Goal: Task Accomplishment & Management: Contribute content

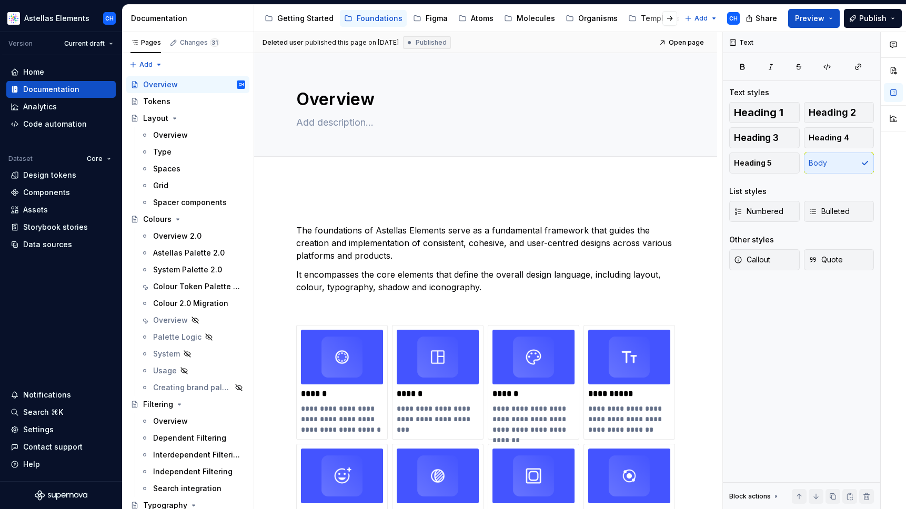
scroll to position [106, 0]
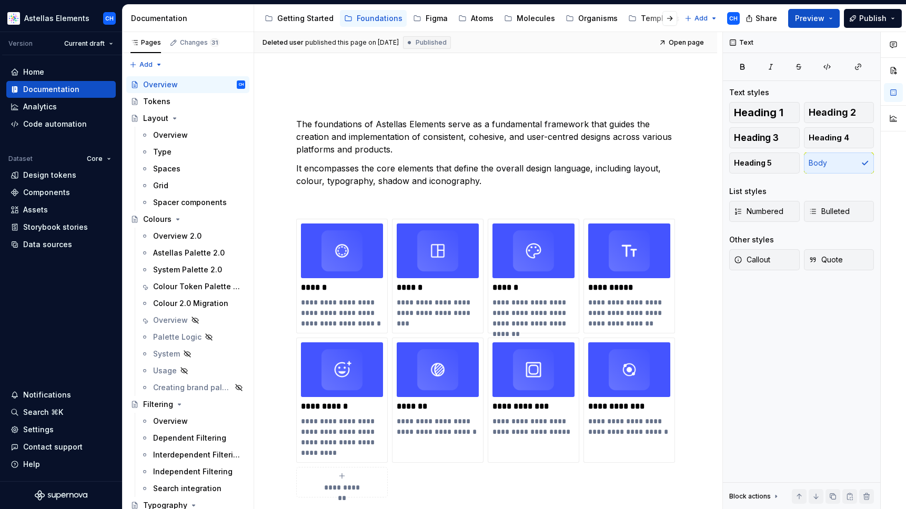
type textarea "*"
click at [518, 140] on p "The foundations of Astellas Elements serve as a fundamental framework that guid…" at bounding box center [485, 137] width 379 height 38
click at [455, 145] on p "The foundations of Astellas Elements serve as a fundamental framework that guid…" at bounding box center [485, 137] width 379 height 38
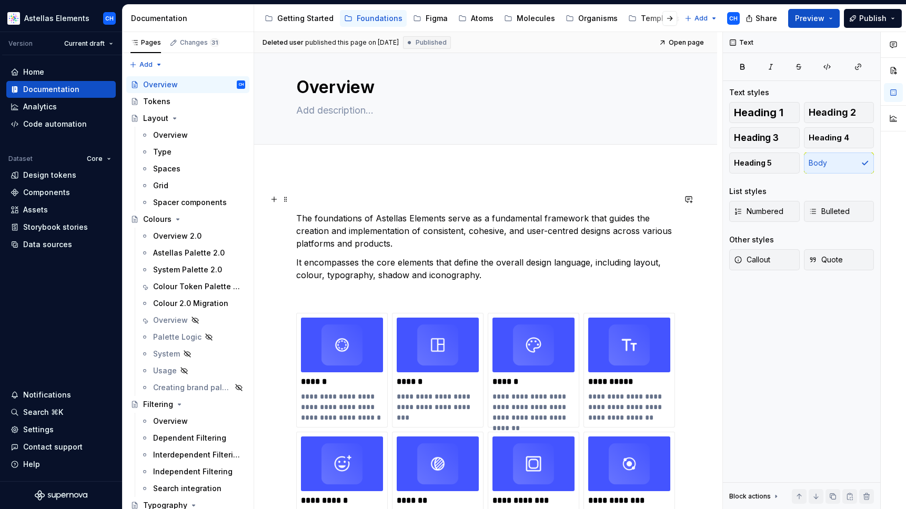
click at [368, 204] on p at bounding box center [485, 199] width 379 height 13
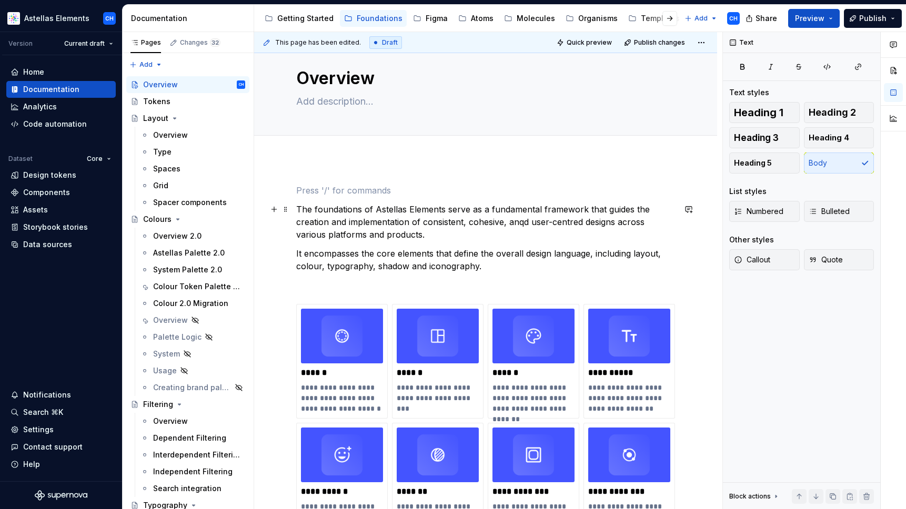
scroll to position [29, 0]
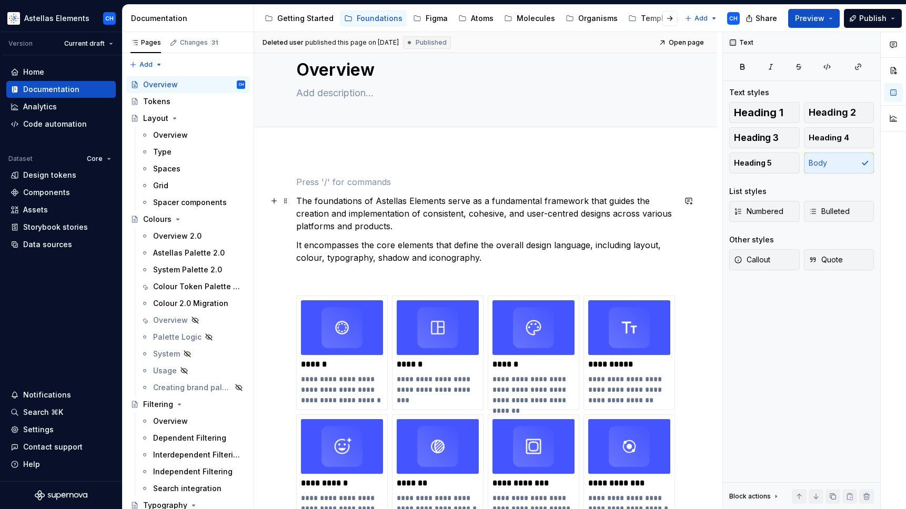
click at [473, 219] on p "The foundations of Astellas Elements serve as a fundamental framework that guid…" at bounding box center [485, 214] width 379 height 38
type textarea "*"
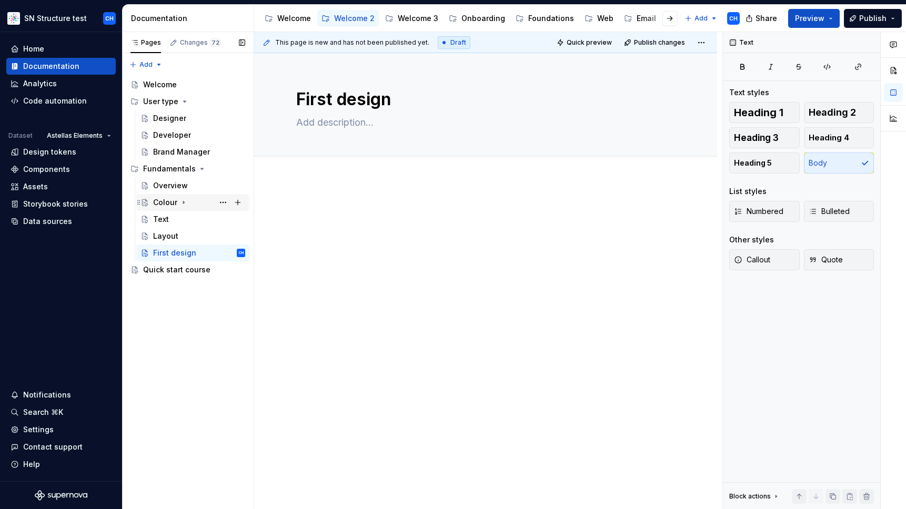
click at [184, 203] on icon "Page tree" at bounding box center [183, 202] width 8 height 8
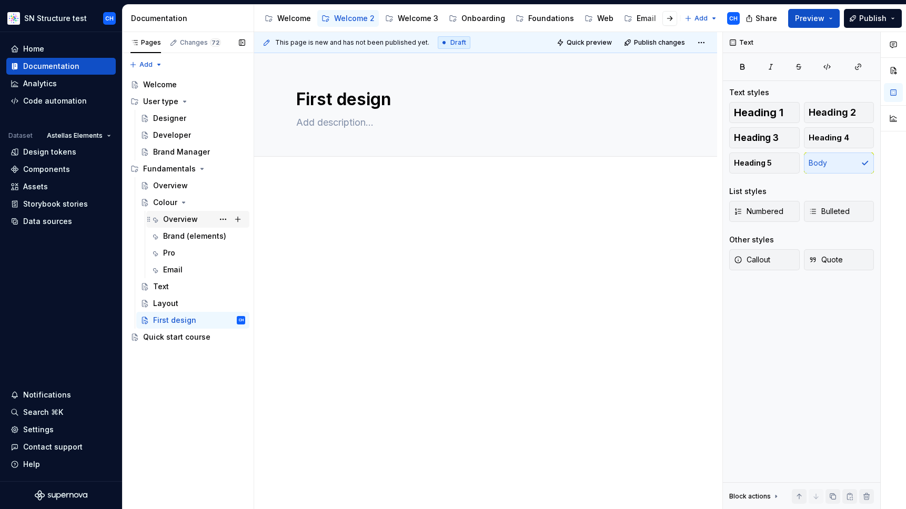
click at [185, 220] on div "Overview" at bounding box center [180, 219] width 35 height 11
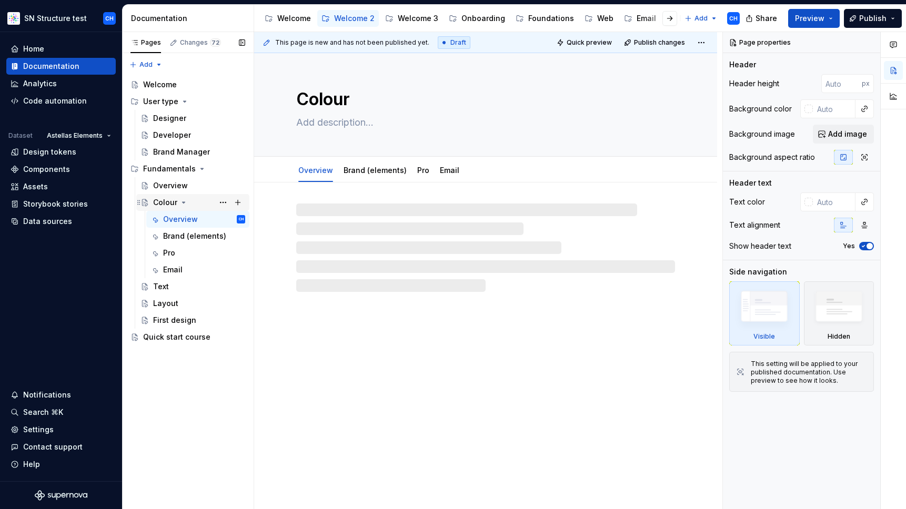
click at [172, 205] on div "Colour" at bounding box center [165, 202] width 24 height 11
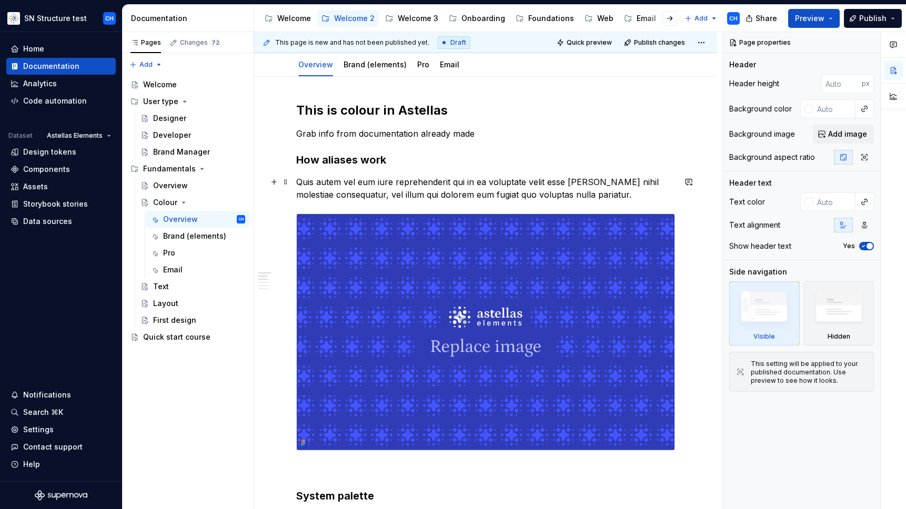
scroll to position [118, 0]
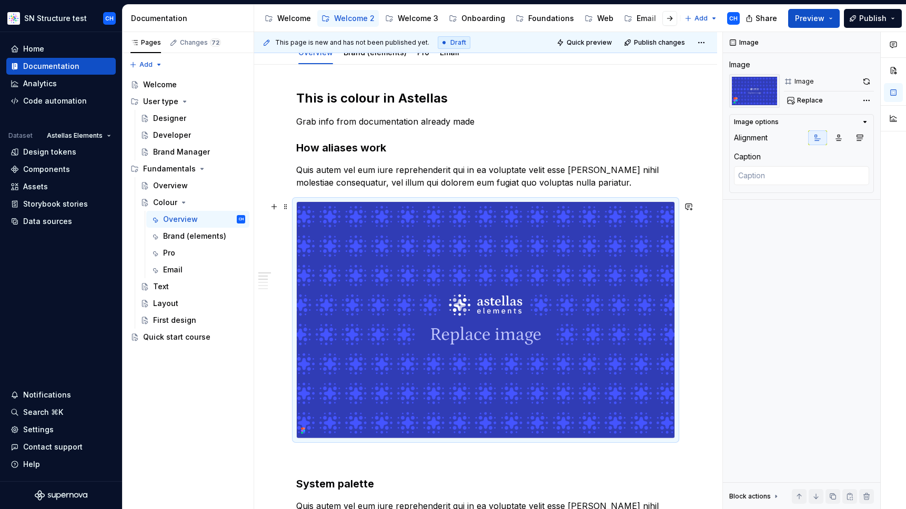
click at [388, 271] on img at bounding box center [486, 320] width 378 height 236
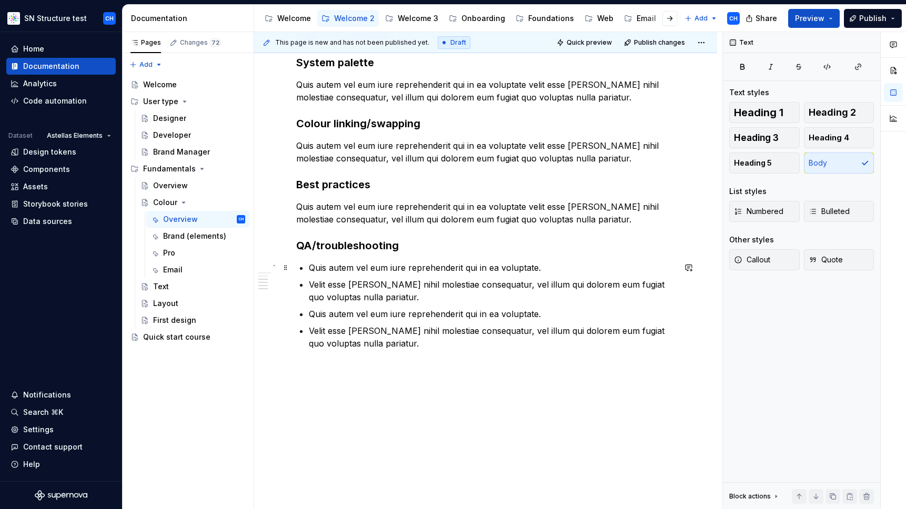
scroll to position [288, 0]
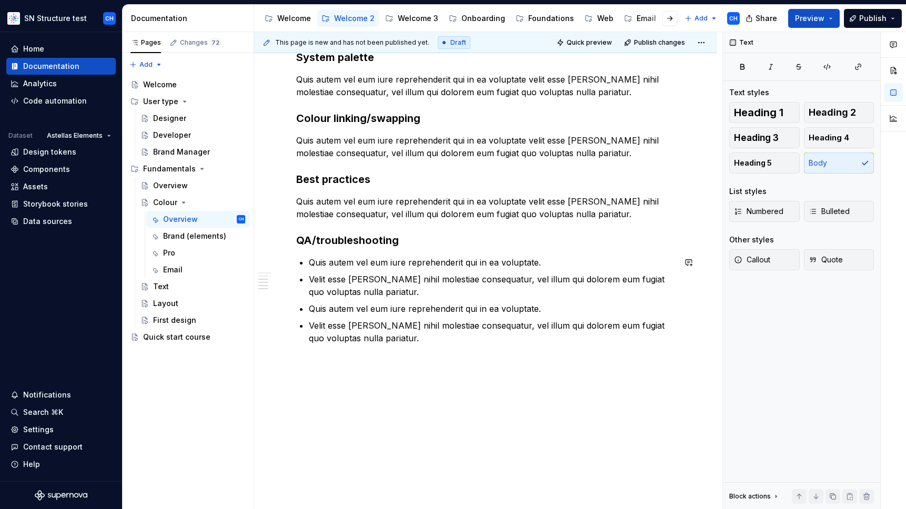
click at [430, 392] on div "This page is new and has not been published yet. Draft Quick preview Publish ch…" at bounding box center [488, 271] width 468 height 478
click at [183, 237] on div "Brand (elements)" at bounding box center [188, 236] width 50 height 11
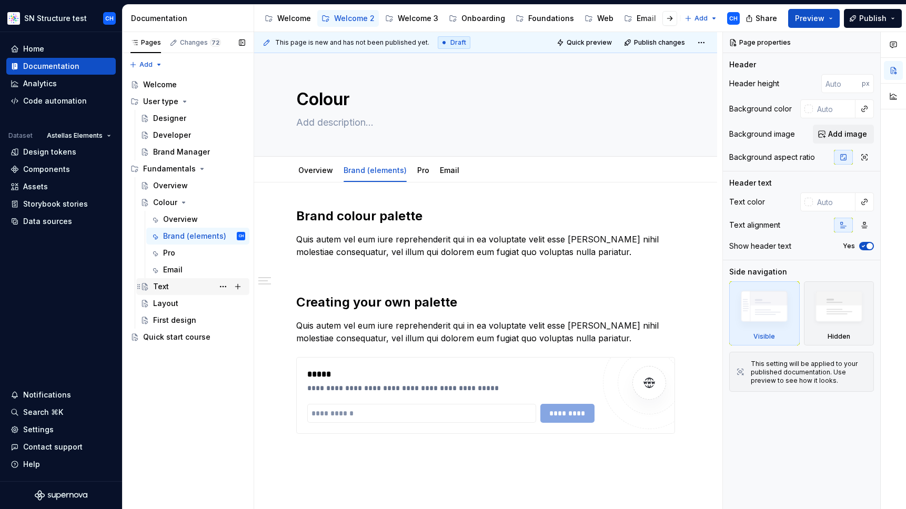
click at [166, 289] on div "Text" at bounding box center [161, 286] width 16 height 11
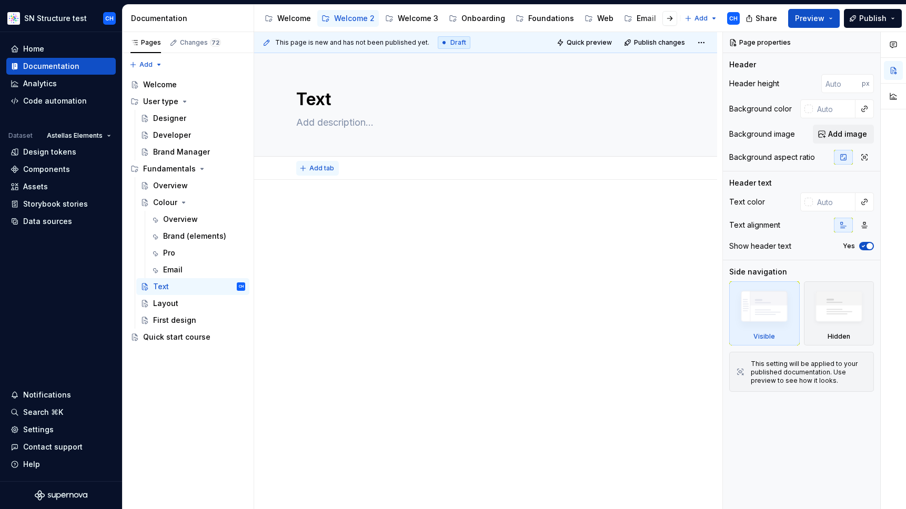
type textarea "*"
click at [316, 165] on span "Add tab" at bounding box center [321, 168] width 25 height 8
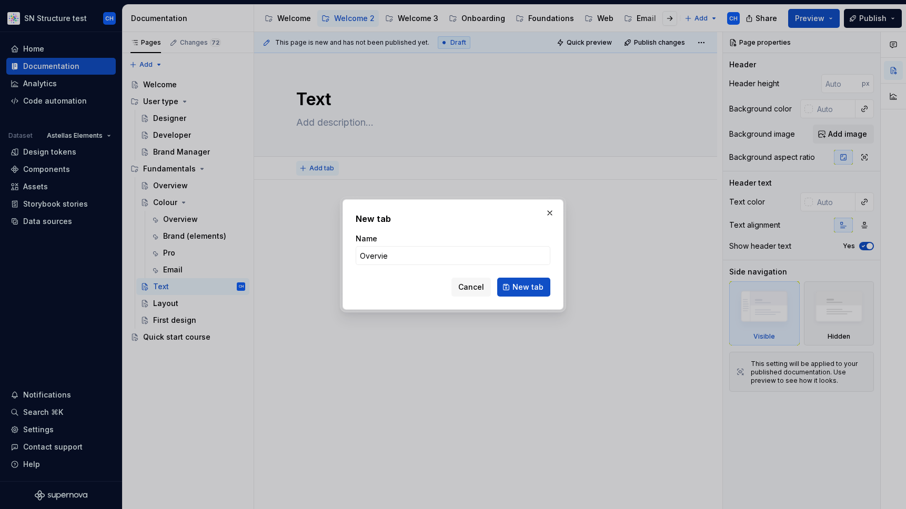
type input "Overview"
click button "New tab" at bounding box center [523, 287] width 53 height 19
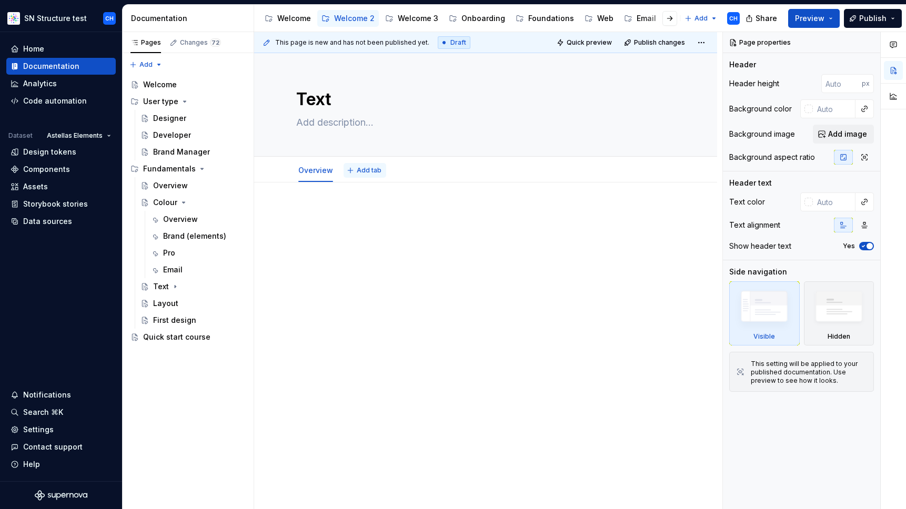
type textarea "*"
click at [370, 172] on span "Add tab" at bounding box center [369, 170] width 25 height 8
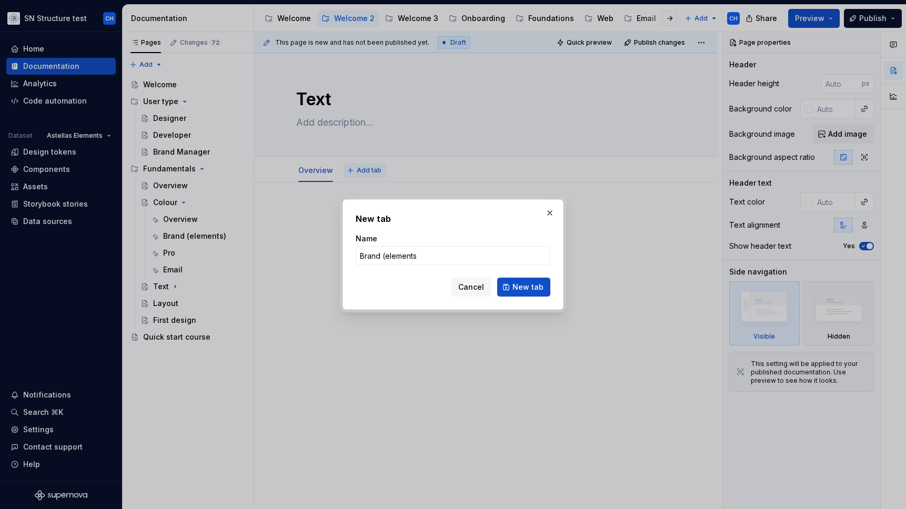
type input "Brand (elements)"
click button "New tab" at bounding box center [523, 287] width 53 height 19
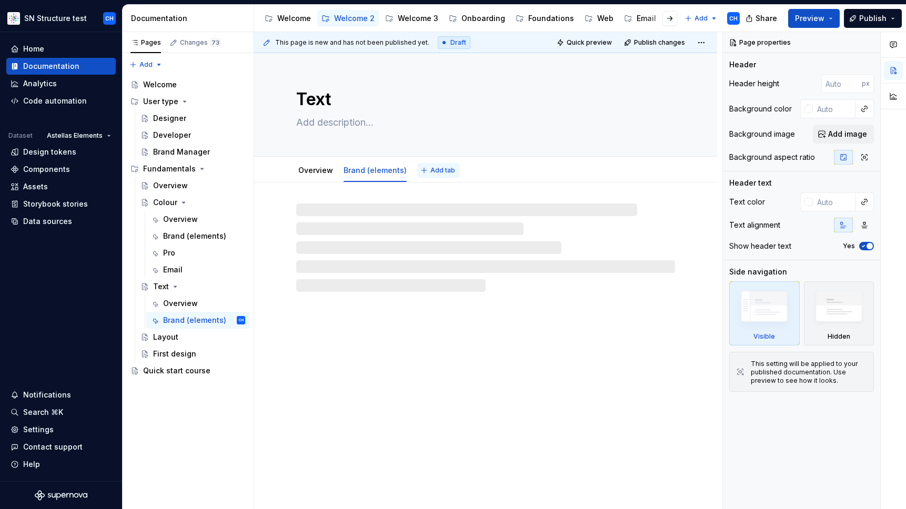
click at [434, 174] on span "Add tab" at bounding box center [442, 170] width 25 height 8
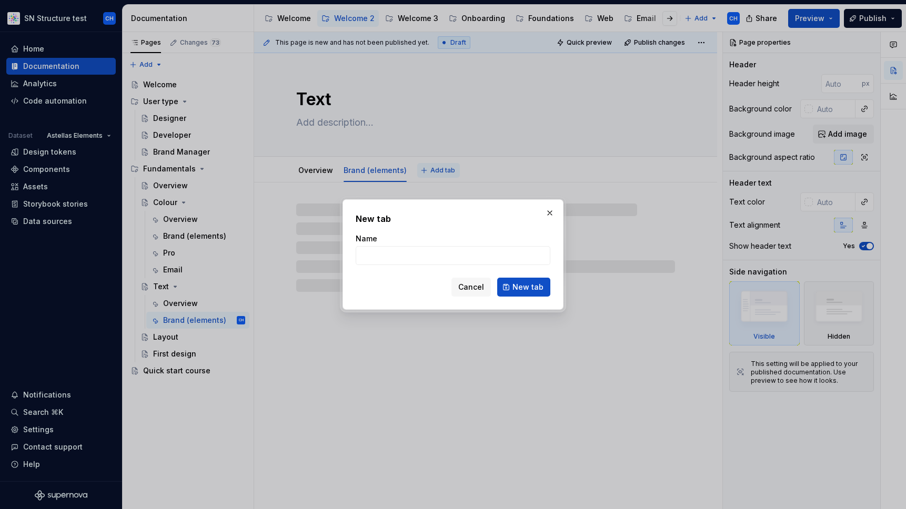
type textarea "*"
type input "Portal"
click button "New tab" at bounding box center [523, 287] width 53 height 19
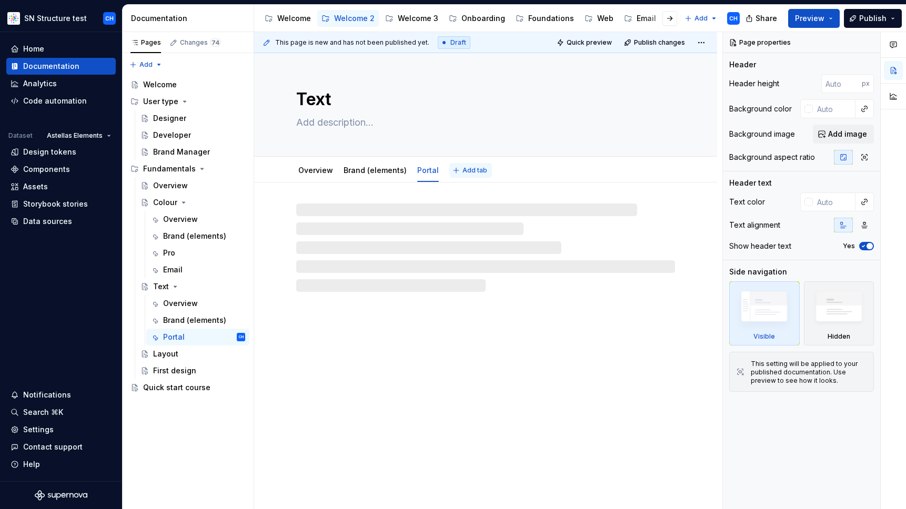
click at [467, 173] on span "Add tab" at bounding box center [474, 170] width 25 height 8
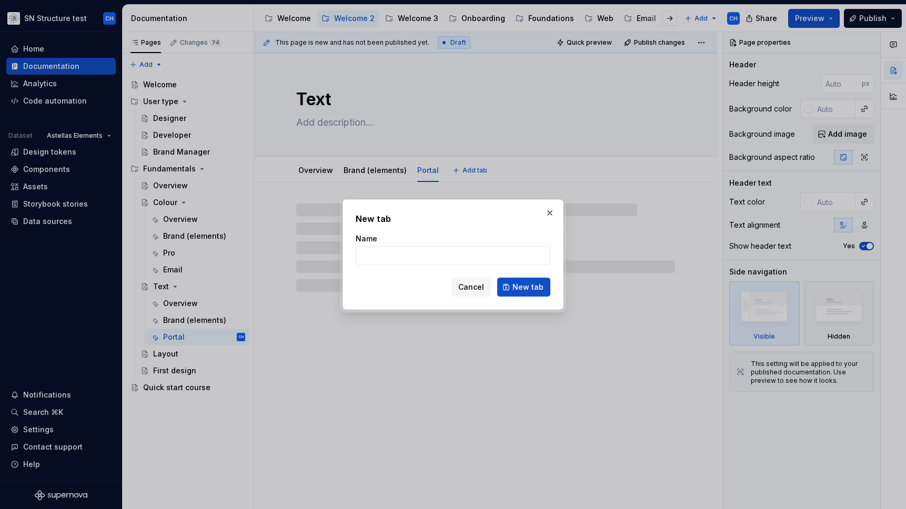
type textarea "*"
type input "Emai"
type textarea "*"
type input "Email"
click button "New tab" at bounding box center [523, 287] width 53 height 19
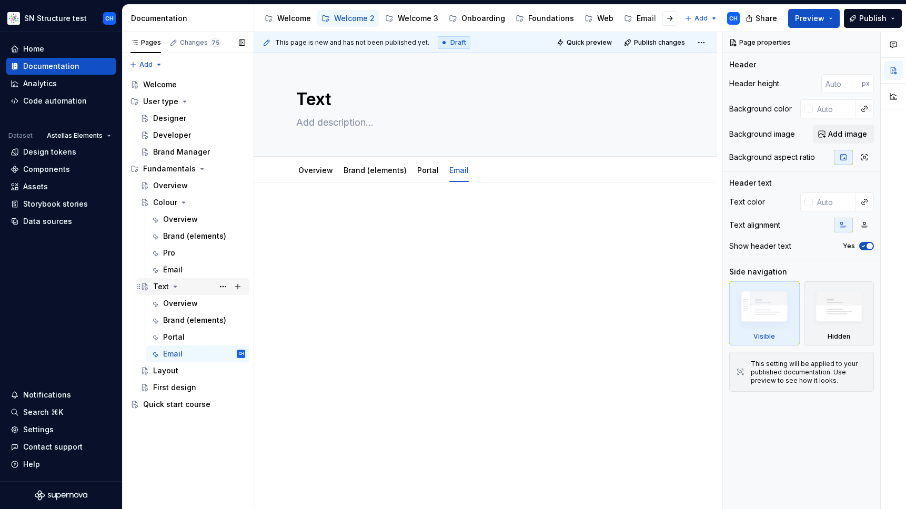
click at [174, 287] on icon "Page tree" at bounding box center [175, 286] width 3 height 1
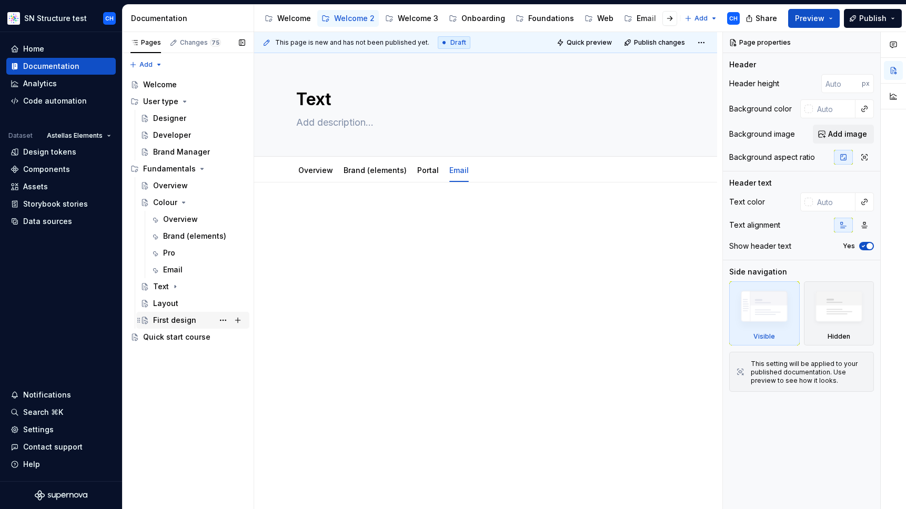
click at [170, 321] on div "First design" at bounding box center [174, 320] width 43 height 11
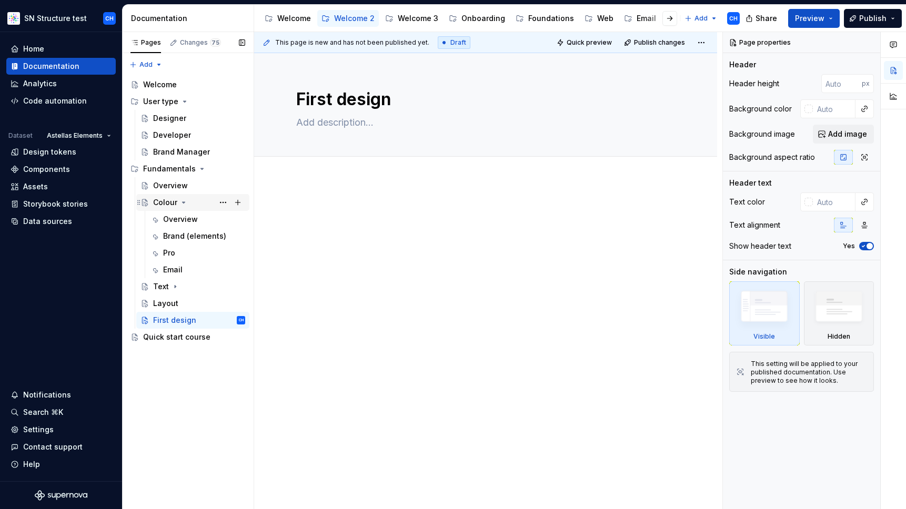
click at [171, 201] on div "Colour" at bounding box center [165, 202] width 24 height 11
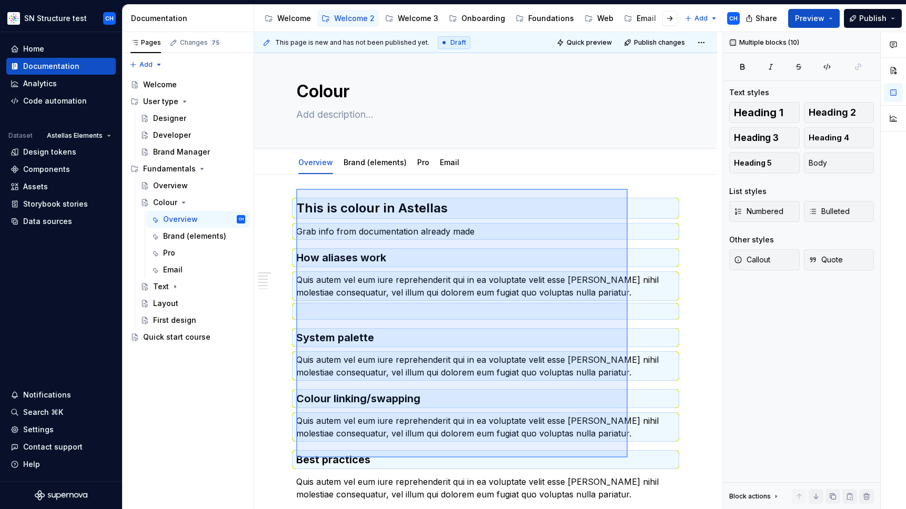
scroll to position [8, 0]
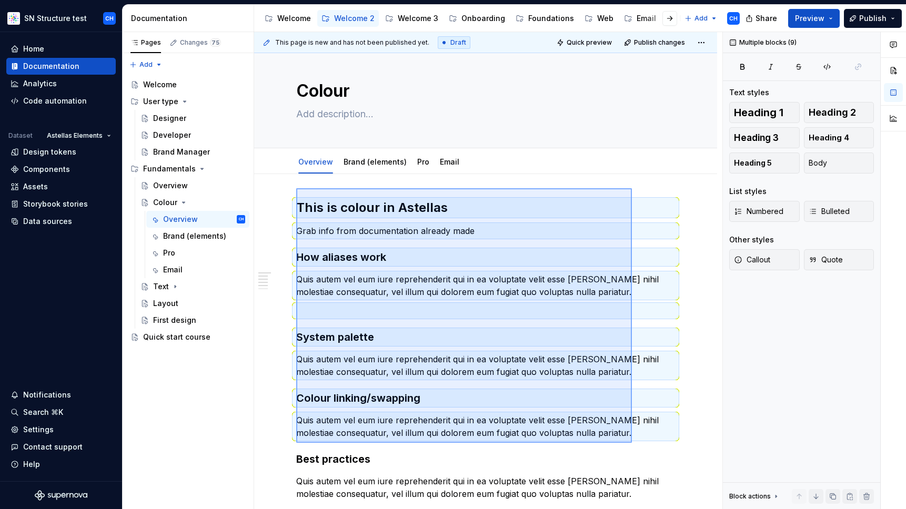
drag, startPoint x: 296, startPoint y: 197, endPoint x: 632, endPoint y: 443, distance: 416.2
click at [632, 443] on div "This page is new and has not been published yet. Draft Quick preview Publish ch…" at bounding box center [488, 271] width 468 height 478
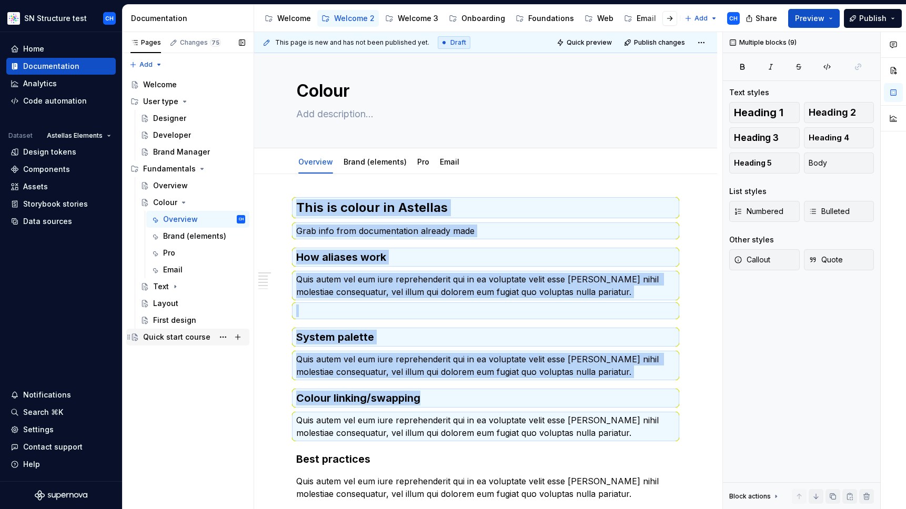
click at [164, 339] on div "Quick start course" at bounding box center [176, 337] width 67 height 11
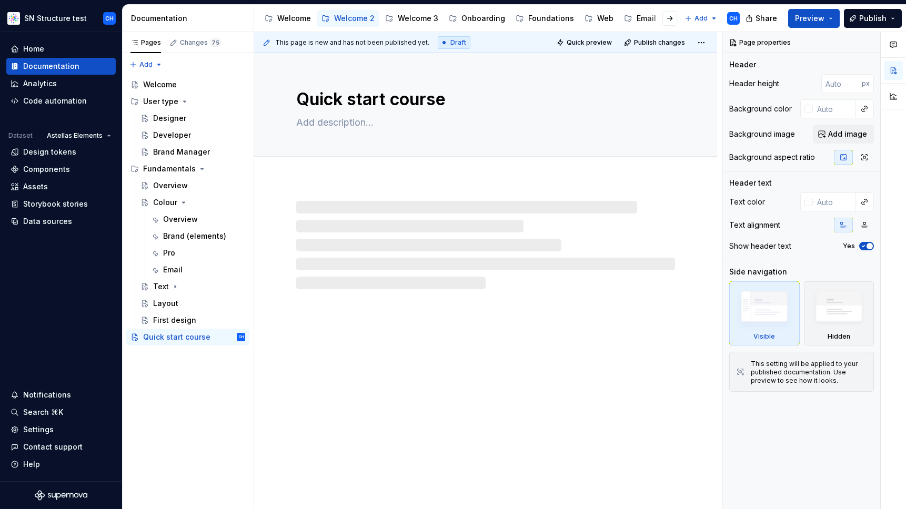
click at [344, 220] on div at bounding box center [485, 245] width 379 height 88
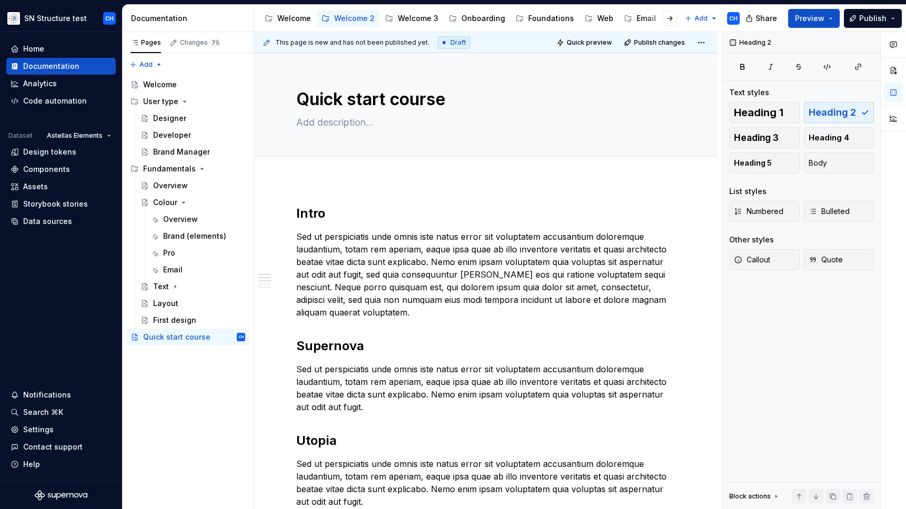
click at [343, 220] on h2 "Intro" at bounding box center [485, 213] width 379 height 17
click at [164, 319] on div "First design" at bounding box center [174, 320] width 43 height 11
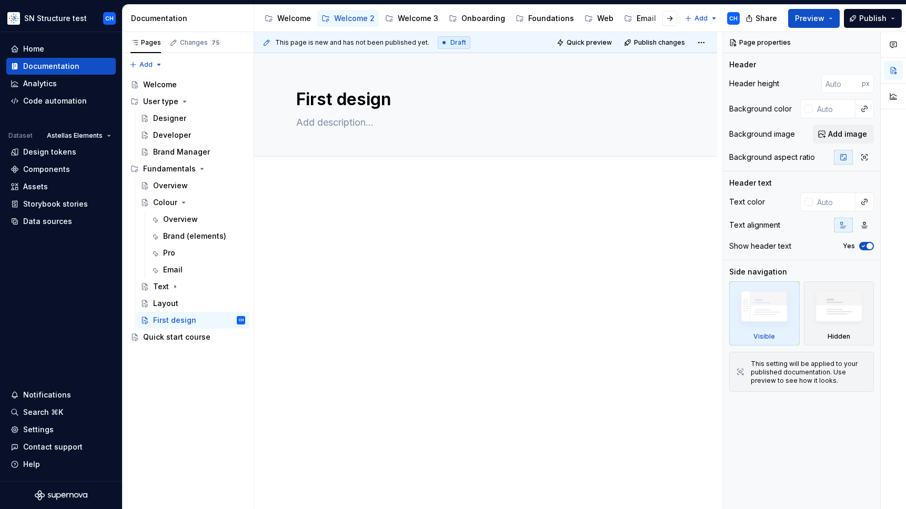
click at [371, 220] on div at bounding box center [485, 225] width 379 height 40
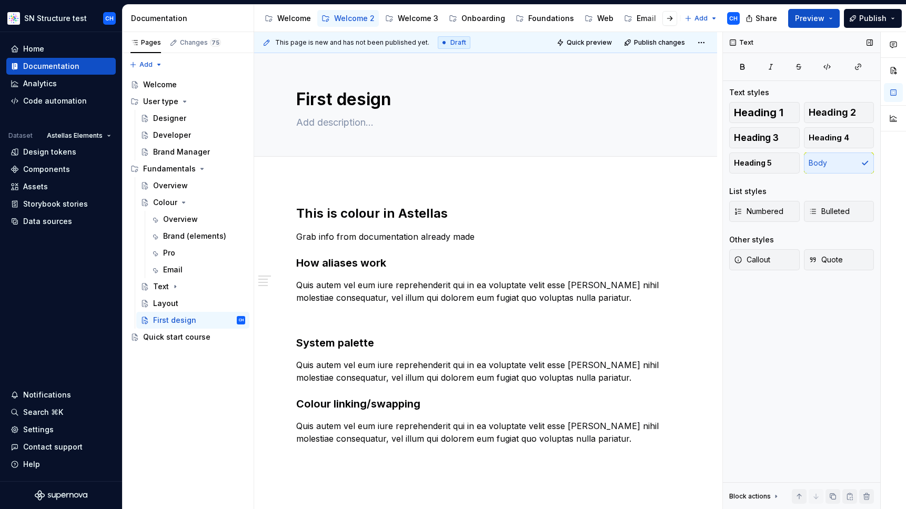
click at [764, 385] on div "Text Text styles Heading 1 Heading 2 Heading 3 Heading 4 Heading 5 Body List st…" at bounding box center [801, 271] width 157 height 478
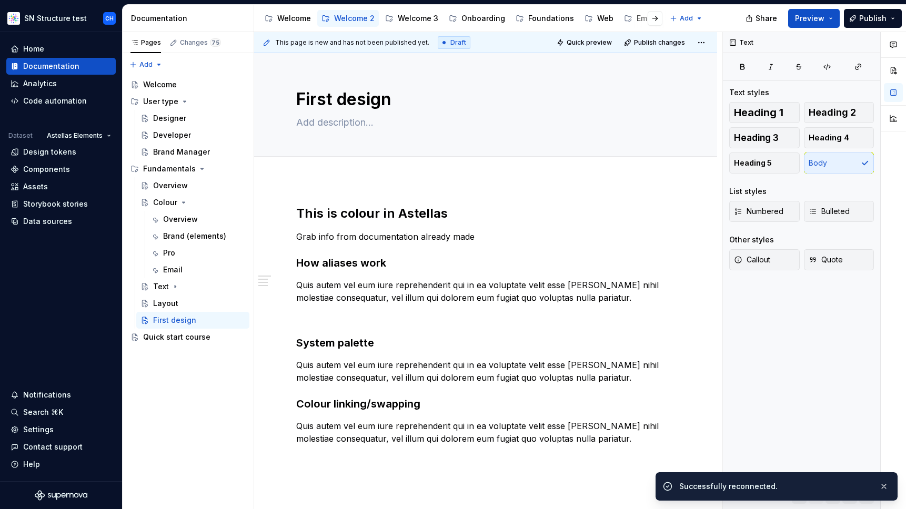
type textarea "*"
